Goal: Information Seeking & Learning: Learn about a topic

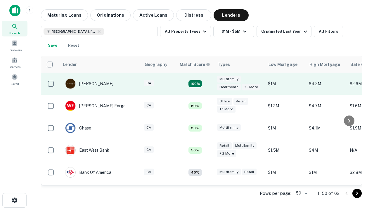
click at [207, 84] on td "100%" at bounding box center [195, 84] width 38 height 22
